Goal: Use online tool/utility: Utilize a website feature to perform a specific function

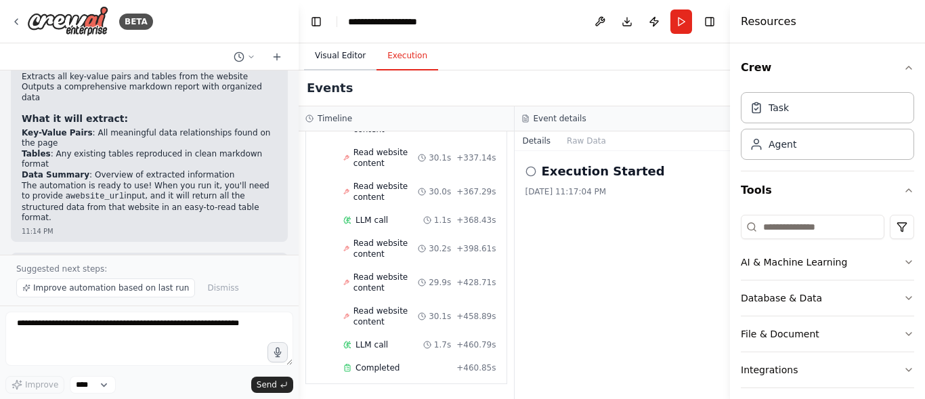
click at [337, 53] on button "Visual Editor" at bounding box center [340, 56] width 72 height 28
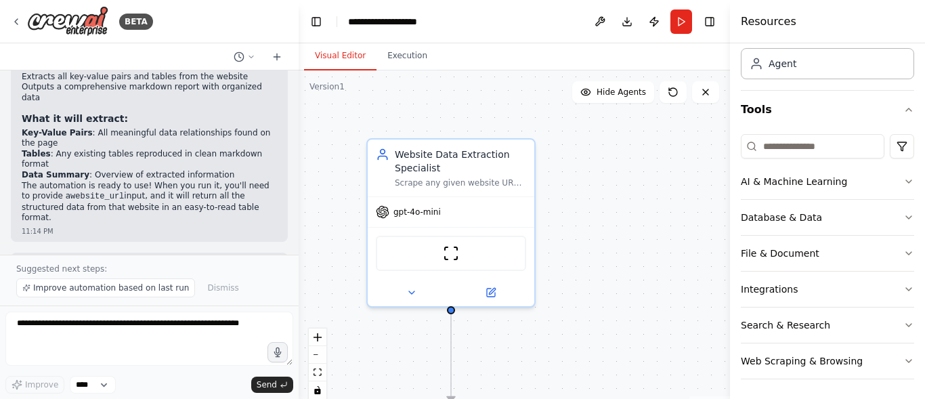
scroll to position [83, 0]
click at [896, 352] on button "Web Scraping & Browsing" at bounding box center [827, 358] width 173 height 35
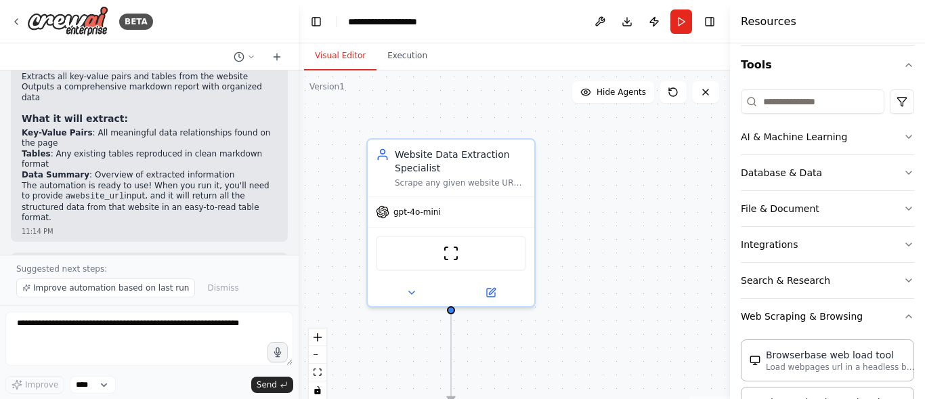
scroll to position [128, 0]
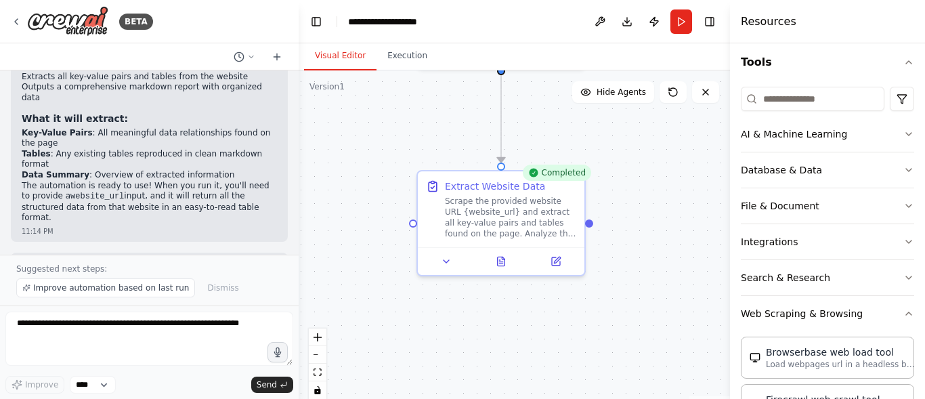
drag, startPoint x: 567, startPoint y: 372, endPoint x: 617, endPoint y: 133, distance: 244.2
click at [617, 133] on div ".deletable-edge-delete-btn { width: 20px; height: 20px; border: 0px solid #ffff…" at bounding box center [514, 239] width 431 height 339
click at [499, 262] on icon at bounding box center [501, 258] width 7 height 9
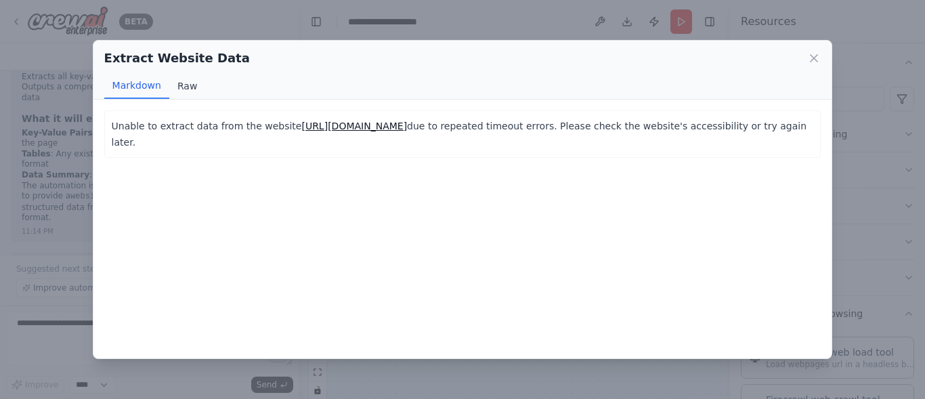
click at [197, 95] on button "Raw" at bounding box center [187, 86] width 36 height 26
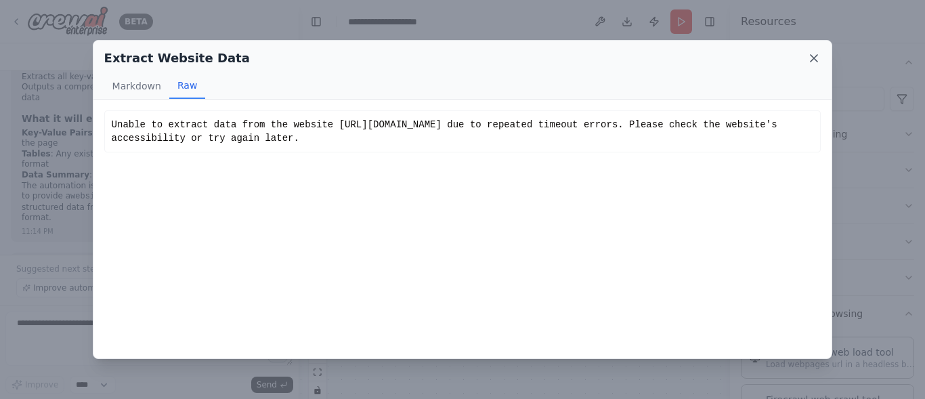
click at [817, 59] on icon at bounding box center [814, 58] width 14 height 14
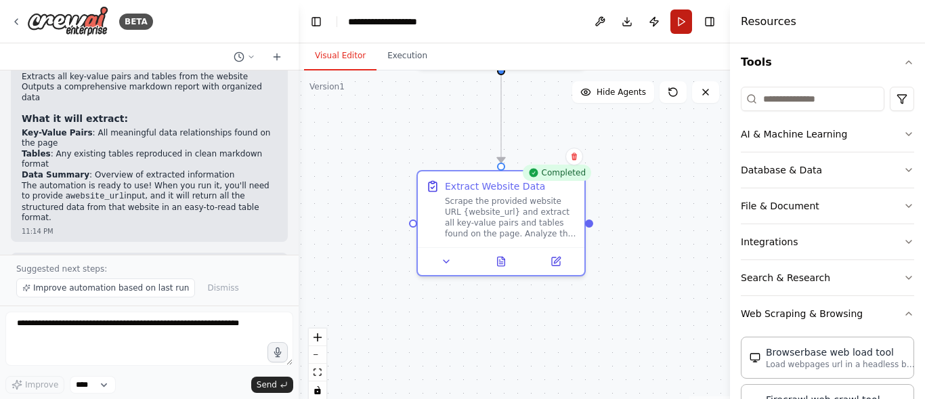
click at [680, 16] on button "Run" at bounding box center [681, 21] width 22 height 24
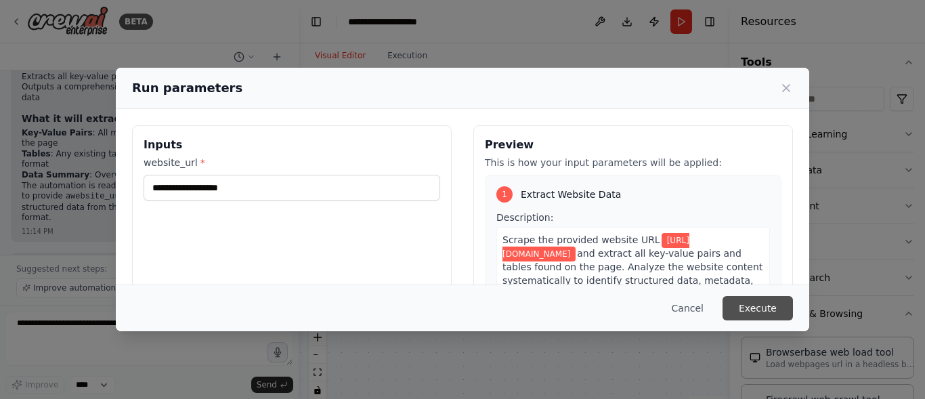
click at [752, 311] on button "Execute" at bounding box center [757, 308] width 70 height 24
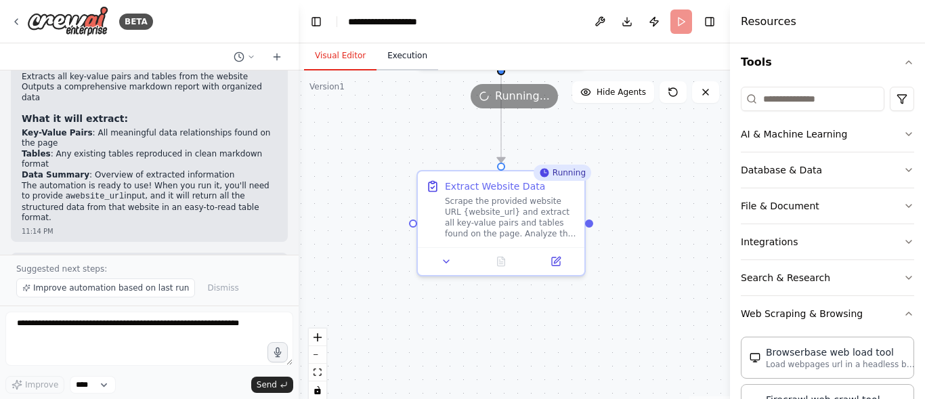
scroll to position [0, 0]
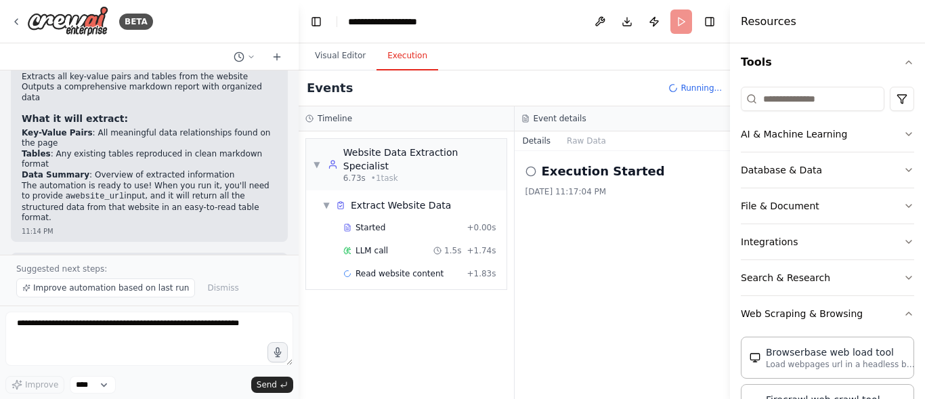
click at [392, 48] on button "Execution" at bounding box center [407, 56] width 62 height 28
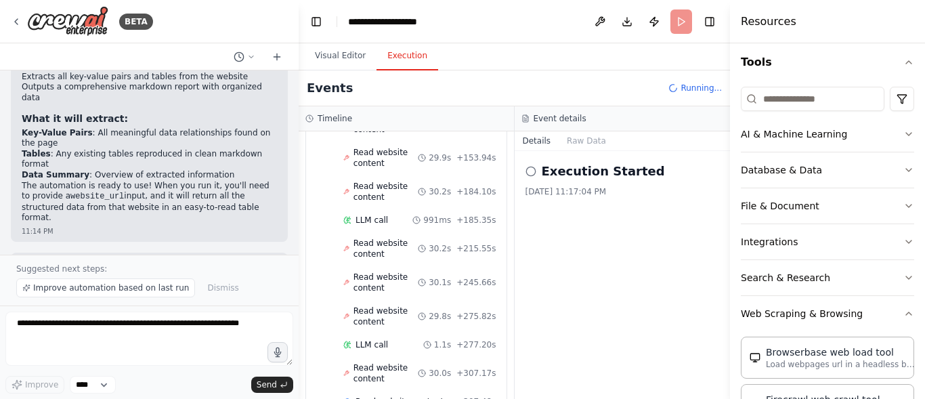
scroll to position [313, 0]
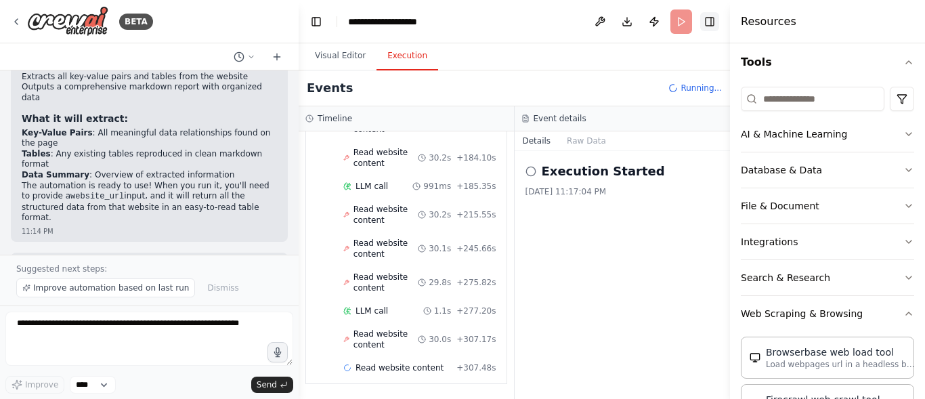
click at [708, 22] on button "Toggle Right Sidebar" at bounding box center [709, 21] width 19 height 19
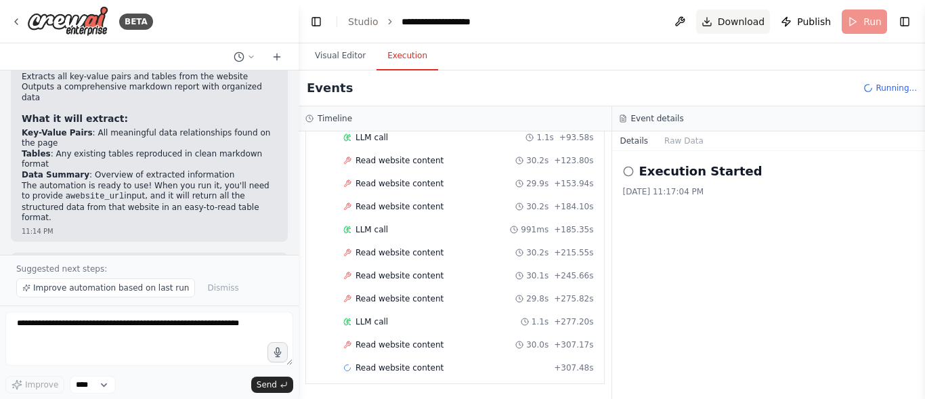
click at [727, 20] on span "Download" at bounding box center [741, 22] width 47 height 14
